Goal: Task Accomplishment & Management: Manage account settings

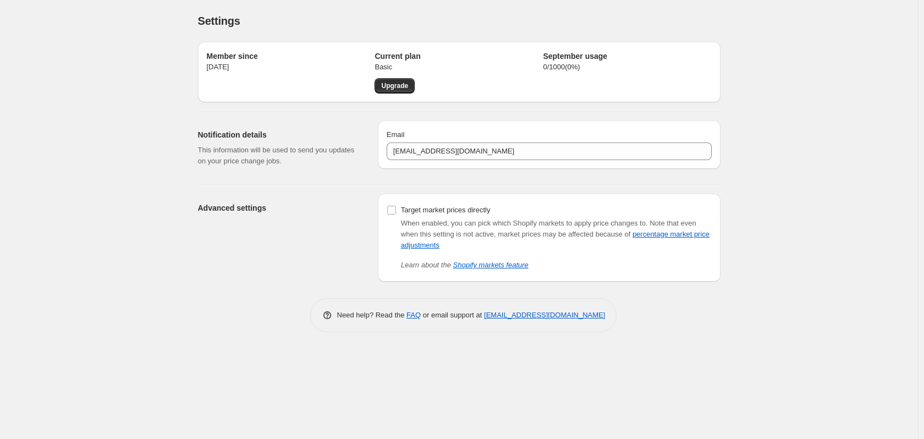
drag, startPoint x: 855, startPoint y: 334, endPoint x: 647, endPoint y: 378, distance: 213.0
click at [647, 378] on div "Settings. This page is ready Settings Member since Apr 17, 2023 Current plan Ba…" at bounding box center [459, 219] width 918 height 439
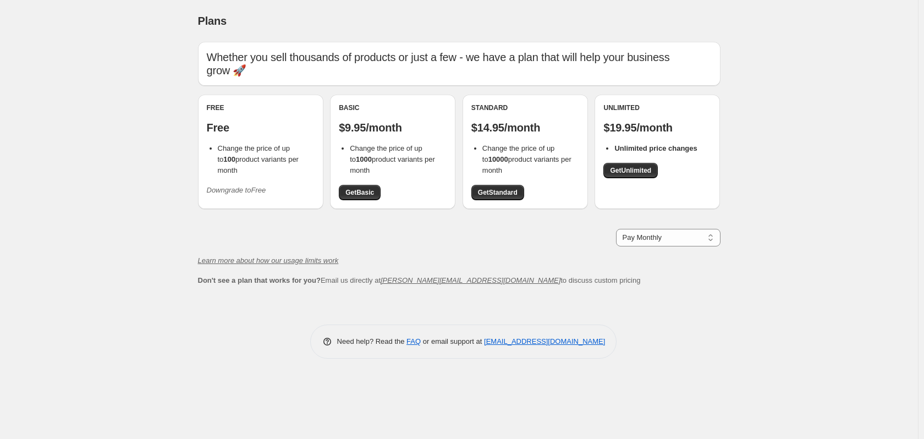
click at [302, 183] on div "Free Free Change the price of up to 100 product variants per month Downgrade to…" at bounding box center [261, 151] width 108 height 96
